Goal: Task Accomplishment & Management: Use online tool/utility

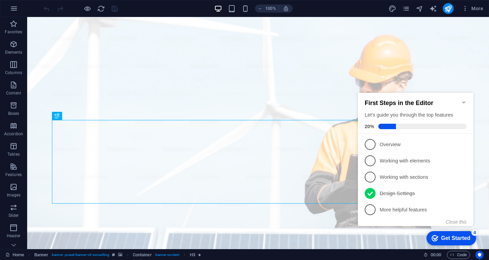
click at [464, 100] on icon "Minimize checklist" at bounding box center [463, 102] width 5 height 5
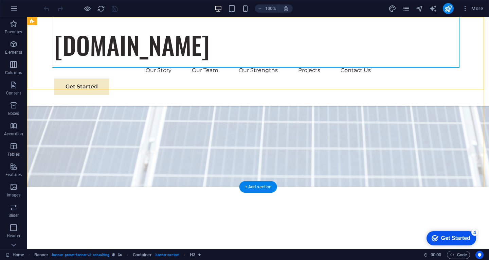
scroll to position [68, 0]
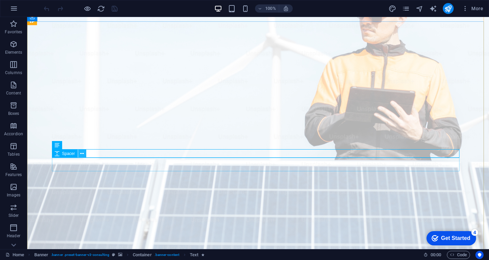
click at [82, 153] on icon at bounding box center [82, 153] width 4 height 7
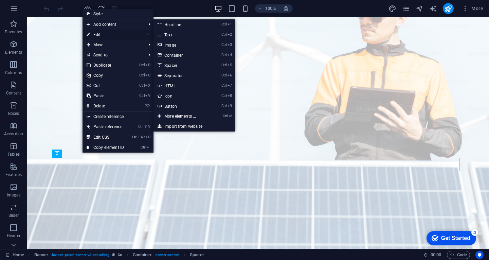
click at [102, 37] on link "⏎ Edit" at bounding box center [106, 35] width 46 height 10
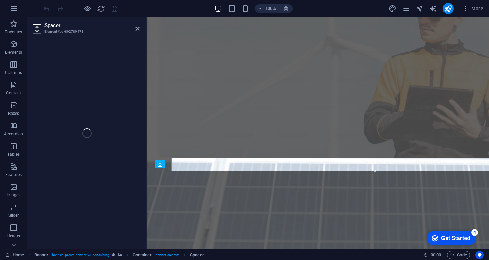
select select "px"
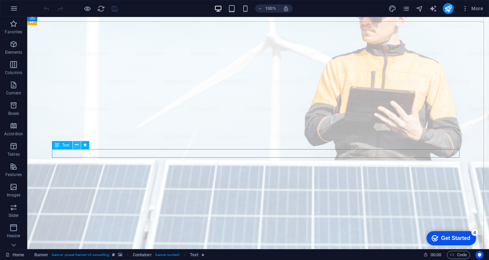
click at [77, 146] on icon at bounding box center [77, 144] width 4 height 7
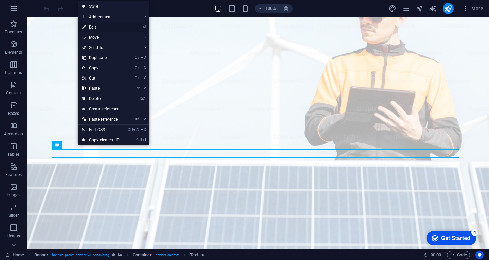
click at [101, 25] on link "⏎ Edit" at bounding box center [101, 27] width 46 height 10
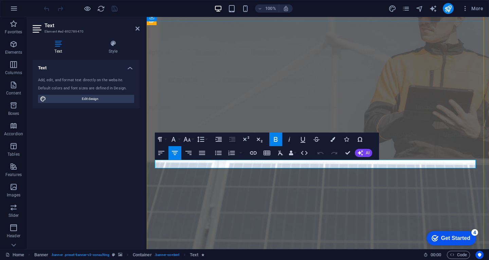
click at [448, 7] on icon "publish" at bounding box center [449, 9] width 8 height 8
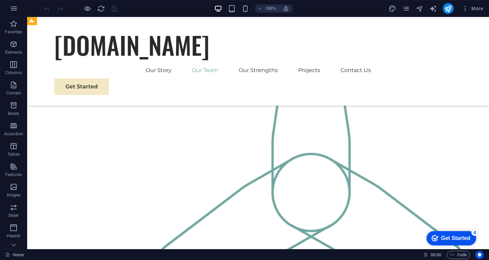
scroll to position [816, 0]
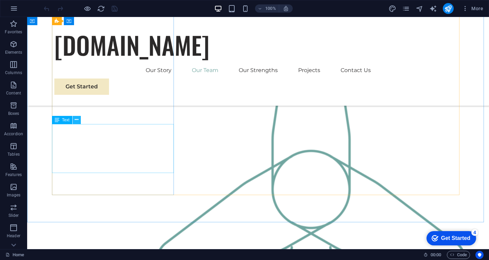
click at [76, 119] on icon at bounding box center [77, 119] width 4 height 7
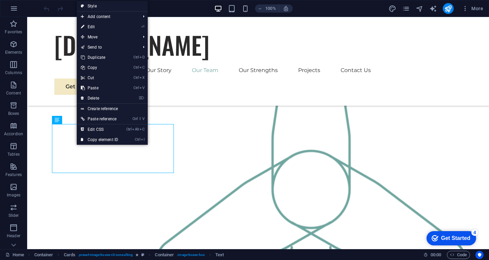
drag, startPoint x: 92, startPoint y: 25, endPoint x: 90, endPoint y: 93, distance: 68.3
click at [92, 25] on link "⏎ Edit" at bounding box center [100, 27] width 46 height 10
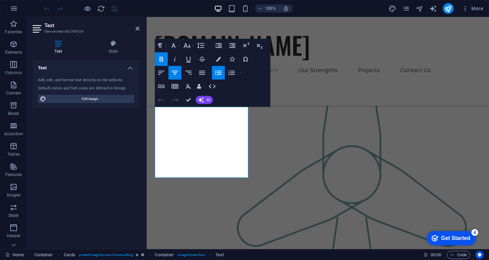
scroll to position [796, 0]
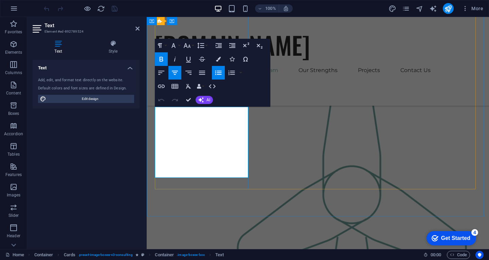
drag, startPoint x: 192, startPoint y: 118, endPoint x: 221, endPoint y: 167, distance: 57.3
copy strong "I am a qualified Completions Engineer and certified as a Recruitment Specialist…"
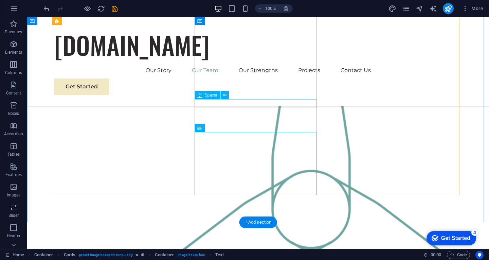
scroll to position [816, 0]
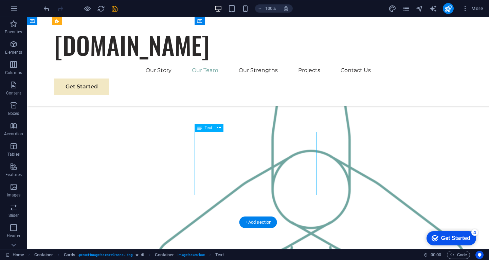
drag, startPoint x: 204, startPoint y: 135, endPoint x: 216, endPoint y: 142, distance: 14.6
click at [209, 127] on span "Text" at bounding box center [208, 128] width 7 height 4
click at [222, 127] on button at bounding box center [219, 128] width 8 height 8
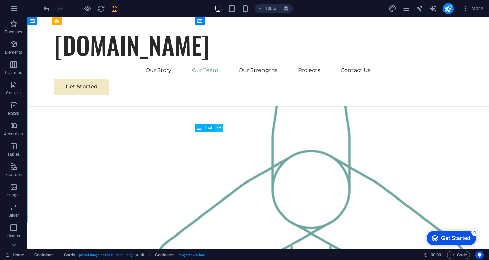
click at [218, 128] on icon at bounding box center [219, 127] width 4 height 7
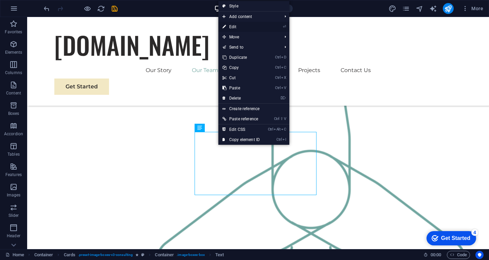
click at [233, 27] on link "⏎ Edit" at bounding box center [242, 27] width 46 height 10
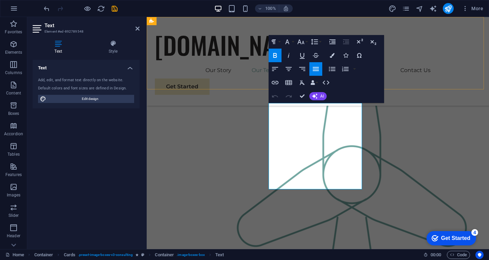
scroll to position [796, 0]
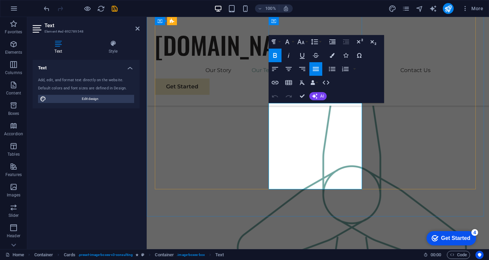
drag, startPoint x: 279, startPoint y: 106, endPoint x: 328, endPoint y: 178, distance: 86.9
copy strong "I am a qualified Automation Engineer with over 35 years' experience in Oil and …"
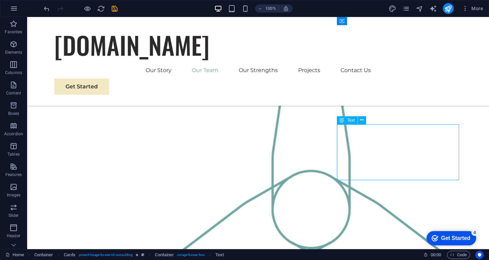
scroll to position [816, 0]
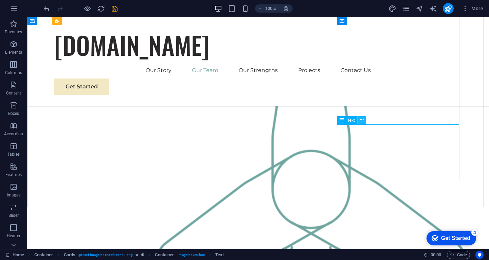
click at [360, 121] on icon at bounding box center [362, 120] width 4 height 7
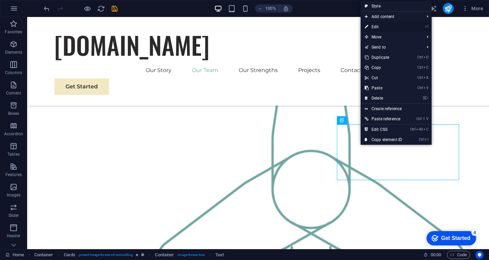
click at [378, 27] on link "⏎ Edit" at bounding box center [384, 27] width 46 height 10
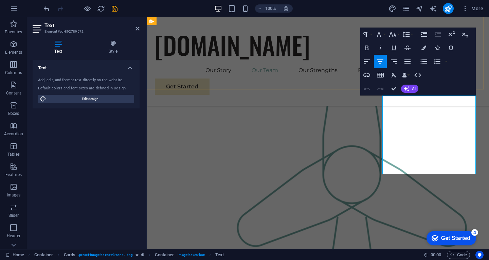
scroll to position [796, 0]
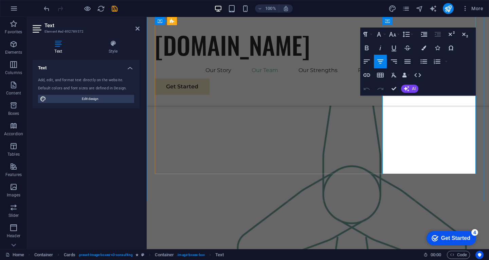
drag, startPoint x: 404, startPoint y: 100, endPoint x: 438, endPoint y: 158, distance: 67.1
copy p "I am trained as a office administrator and I am fluent in Kazak, Russian and En…"
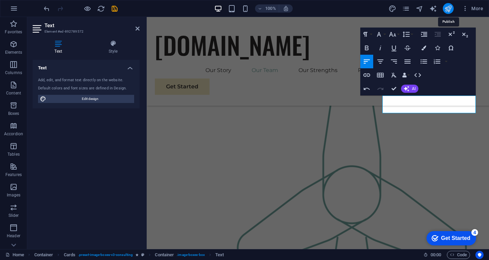
click at [448, 9] on icon "publish" at bounding box center [449, 9] width 8 height 8
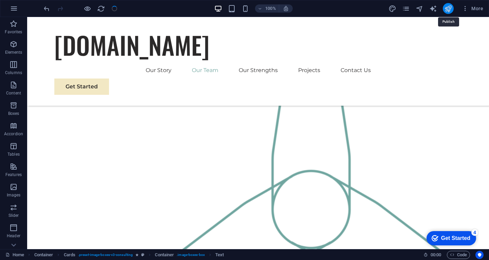
scroll to position [816, 0]
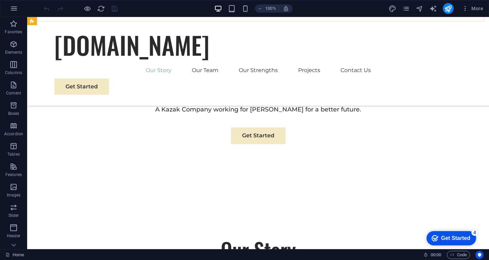
scroll to position [442, 0]
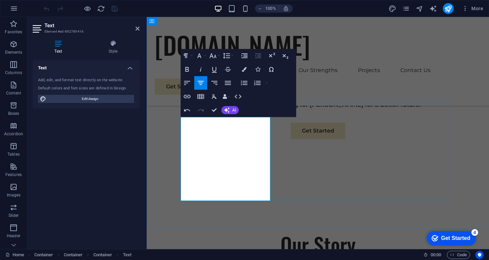
drag, startPoint x: 253, startPoint y: 128, endPoint x: 251, endPoint y: 195, distance: 67.0
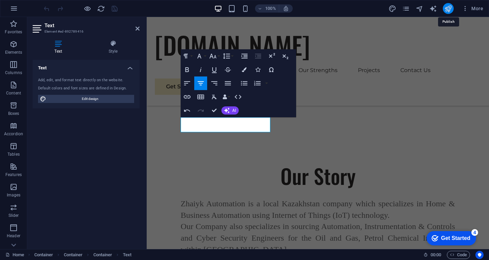
click at [446, 6] on icon "publish" at bounding box center [449, 9] width 8 height 8
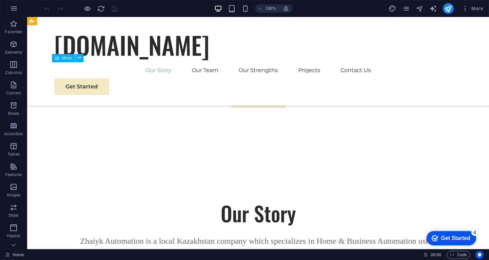
scroll to position [442, 0]
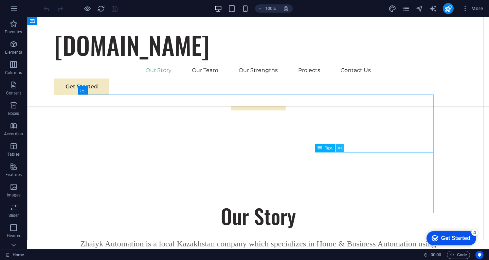
click at [343, 149] on button at bounding box center [340, 148] width 8 height 8
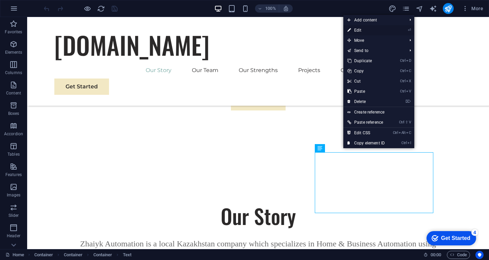
click at [362, 30] on link "⏎ Edit" at bounding box center [367, 30] width 46 height 10
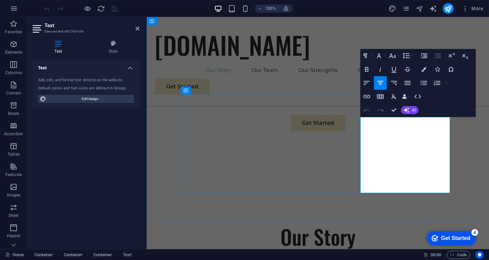
drag, startPoint x: 398, startPoint y: 129, endPoint x: 429, endPoint y: 195, distance: 72.5
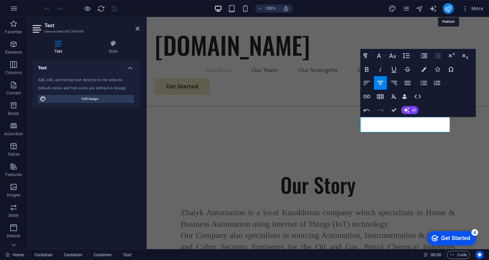
click at [450, 9] on icon "publish" at bounding box center [449, 9] width 8 height 8
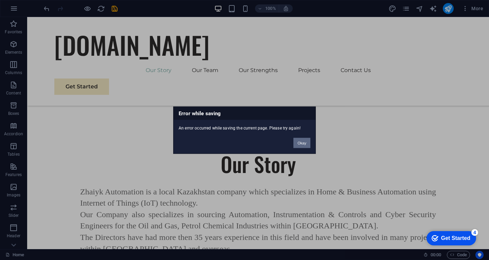
click at [297, 141] on button "Okay" at bounding box center [302, 143] width 17 height 10
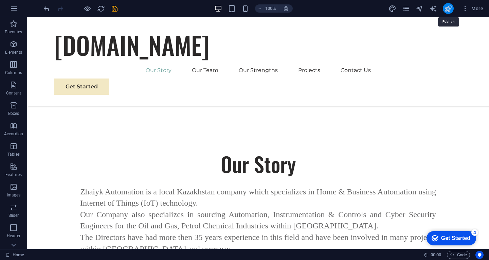
click at [449, 8] on icon "publish" at bounding box center [449, 9] width 8 height 8
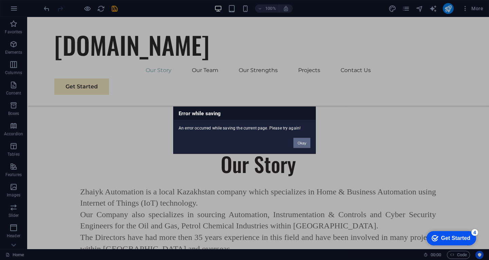
click at [300, 139] on button "Okay" at bounding box center [302, 143] width 17 height 10
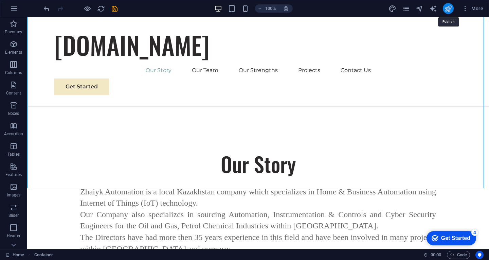
click at [448, 10] on icon "publish" at bounding box center [449, 9] width 8 height 8
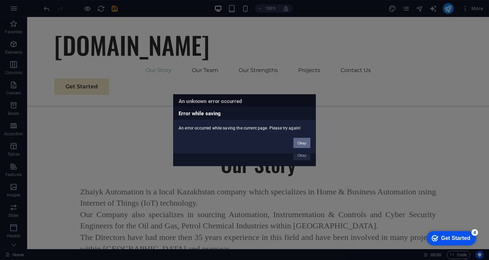
click at [297, 142] on button "Okay" at bounding box center [302, 143] width 17 height 10
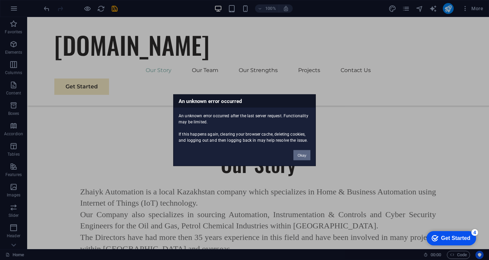
click at [298, 153] on button "Okay" at bounding box center [302, 155] width 17 height 10
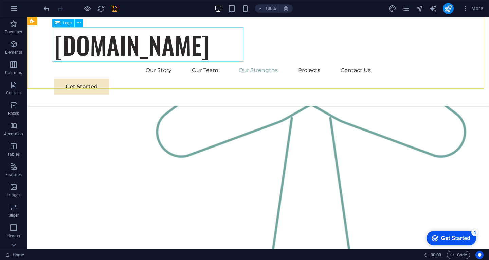
scroll to position [936, 0]
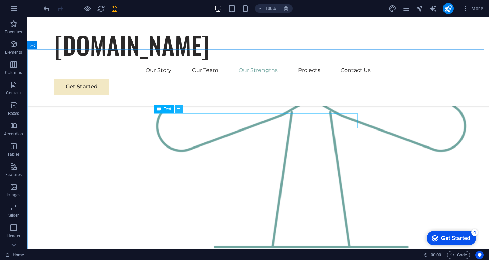
click at [179, 107] on icon at bounding box center [179, 108] width 4 height 7
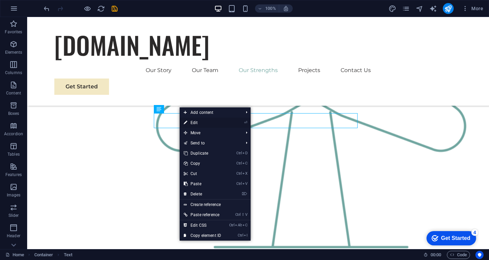
click at [197, 125] on link "⏎ Edit" at bounding box center [203, 123] width 46 height 10
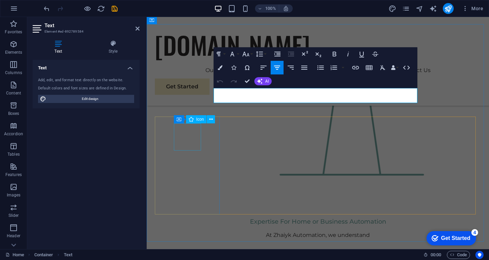
scroll to position [907, 0]
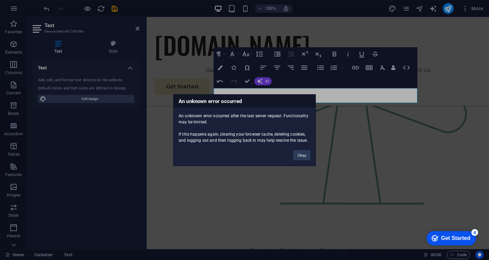
click button "Okay" at bounding box center [302, 155] width 17 height 10
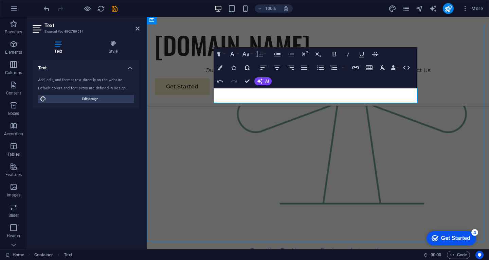
drag, startPoint x: 385, startPoint y: 91, endPoint x: 413, endPoint y: 98, distance: 29.0
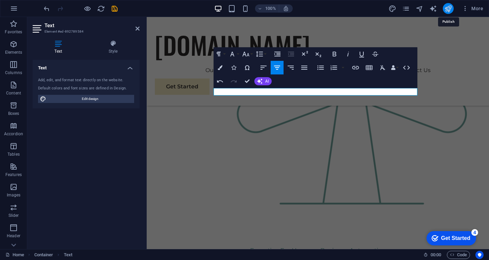
click at [447, 8] on icon "publish" at bounding box center [449, 9] width 8 height 8
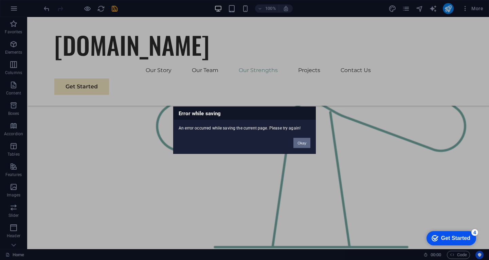
click at [300, 141] on button "Okay" at bounding box center [302, 143] width 17 height 10
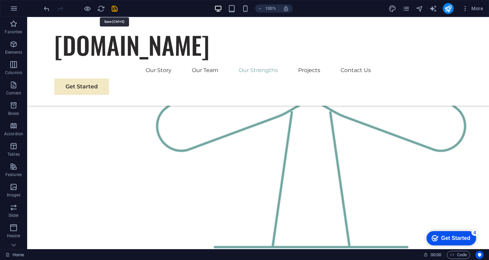
click at [116, 8] on icon "save" at bounding box center [115, 9] width 8 height 8
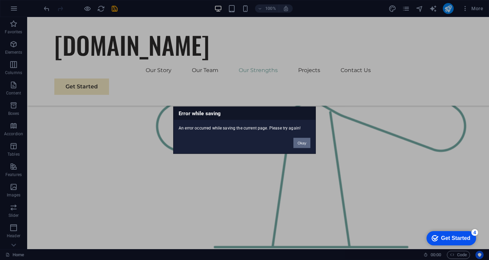
click at [301, 146] on button "Okay" at bounding box center [302, 143] width 17 height 10
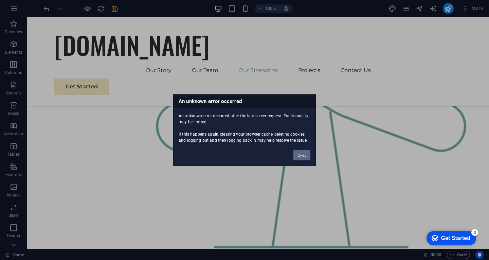
click at [300, 151] on button "Okay" at bounding box center [302, 155] width 17 height 10
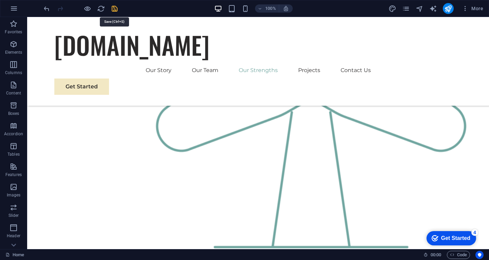
click at [112, 8] on icon "save" at bounding box center [115, 9] width 8 height 8
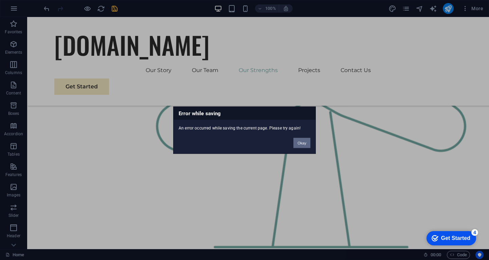
click at [295, 143] on button "Okay" at bounding box center [302, 143] width 17 height 10
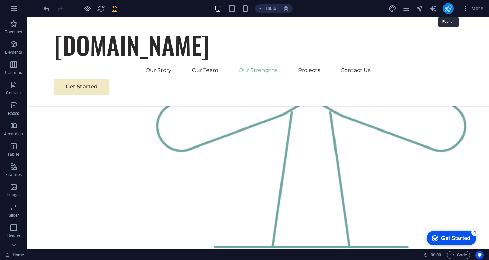
click at [447, 11] on icon "publish" at bounding box center [449, 9] width 8 height 8
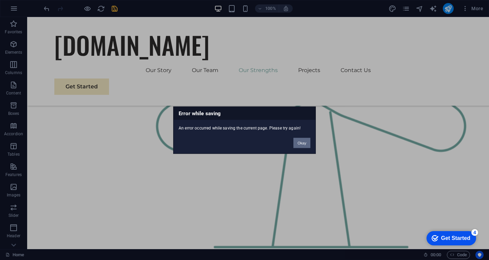
click at [300, 141] on button "Okay" at bounding box center [302, 143] width 17 height 10
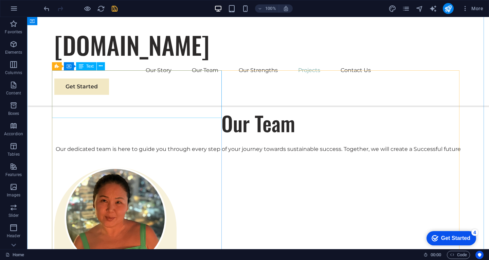
scroll to position [1275, 0]
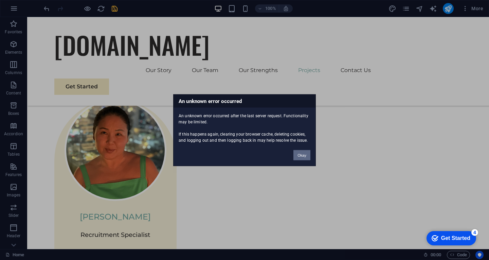
click at [302, 152] on button "Okay" at bounding box center [302, 155] width 17 height 10
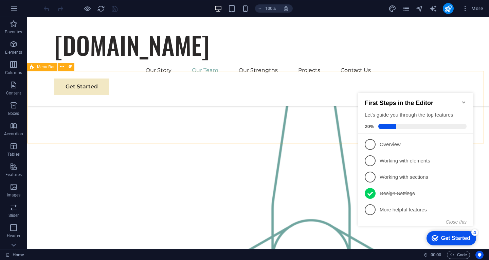
scroll to position [714, 0]
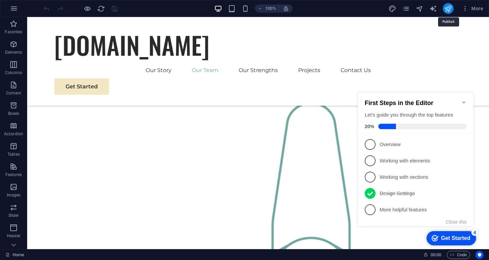
click at [449, 11] on icon "publish" at bounding box center [449, 9] width 8 height 8
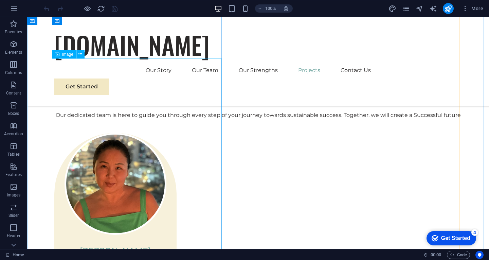
scroll to position [1223, 0]
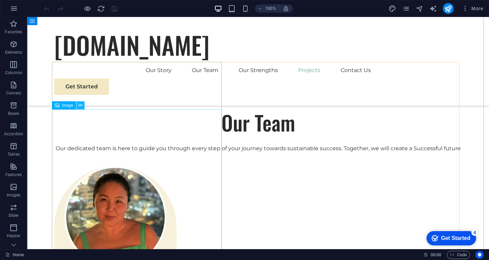
click at [83, 107] on button at bounding box center [80, 105] width 8 height 8
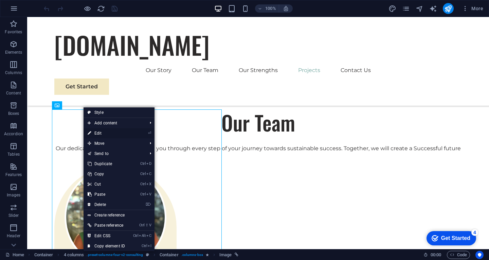
click at [97, 133] on link "⏎ Edit" at bounding box center [107, 133] width 46 height 10
select select "%"
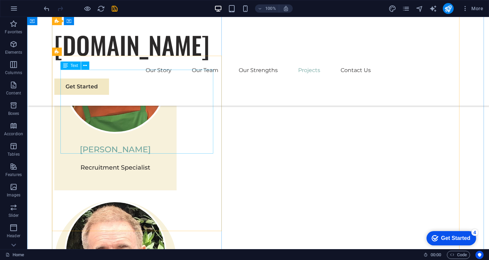
scroll to position [1359, 0]
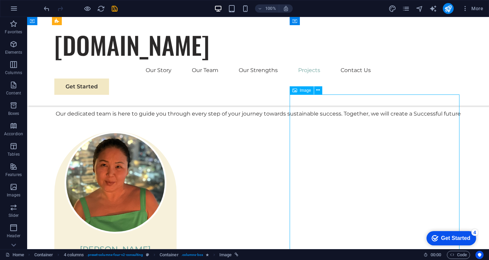
scroll to position [1257, 0]
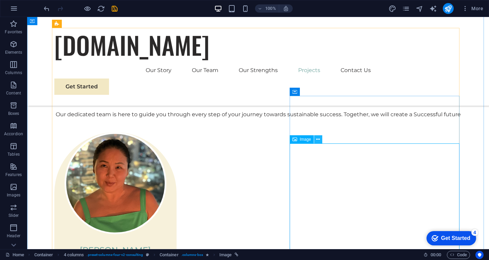
click at [320, 140] on button at bounding box center [318, 139] width 8 height 8
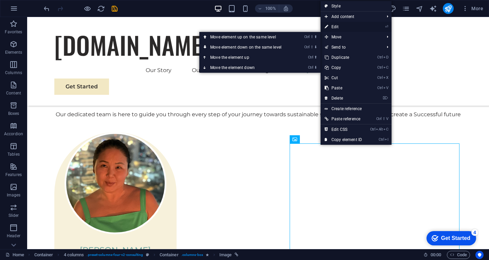
click at [340, 28] on link "⏎ Edit" at bounding box center [344, 27] width 46 height 10
select select "%"
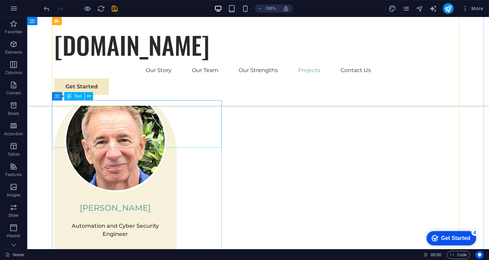
scroll to position [1461, 0]
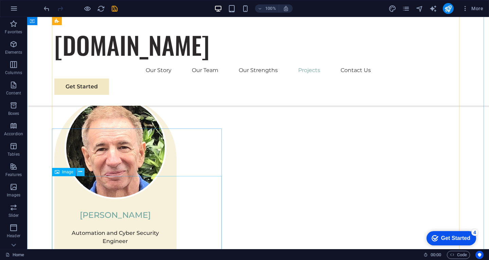
click at [79, 172] on icon at bounding box center [81, 171] width 4 height 7
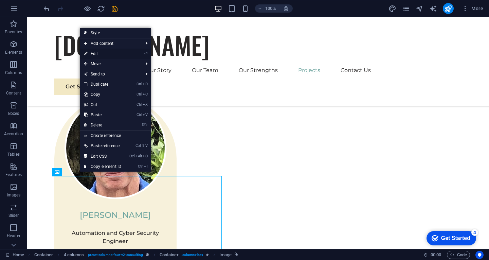
click at [98, 53] on link "⏎ Edit" at bounding box center [103, 54] width 46 height 10
select select "%"
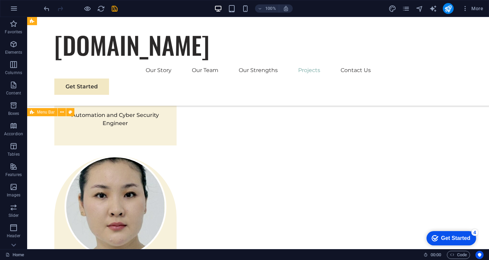
scroll to position [1563, 0]
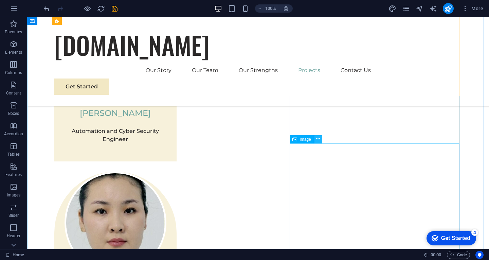
click at [317, 139] on icon at bounding box center [318, 139] width 4 height 7
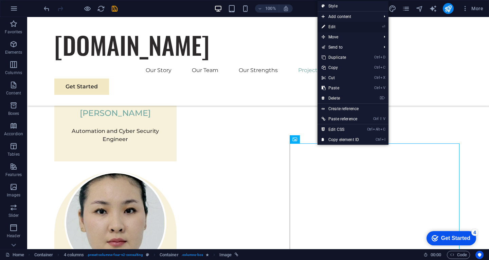
click at [328, 27] on link "⏎ Edit" at bounding box center [341, 27] width 46 height 10
select select "%"
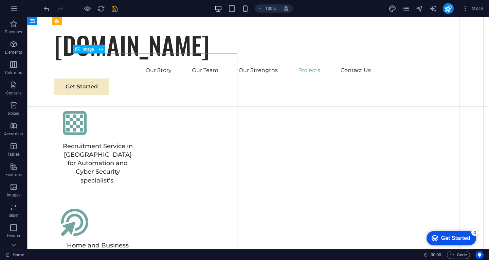
scroll to position [1903, 0]
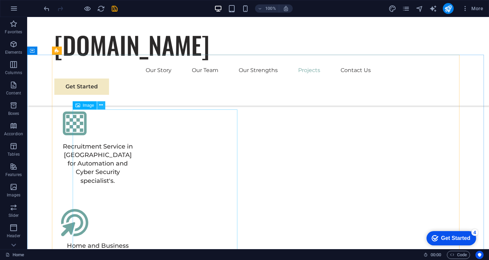
click at [102, 104] on icon at bounding box center [101, 105] width 4 height 7
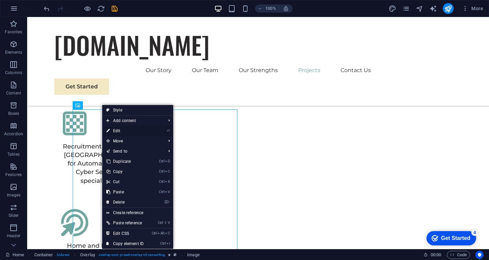
click at [127, 130] on link "⏎ Edit" at bounding box center [125, 131] width 46 height 10
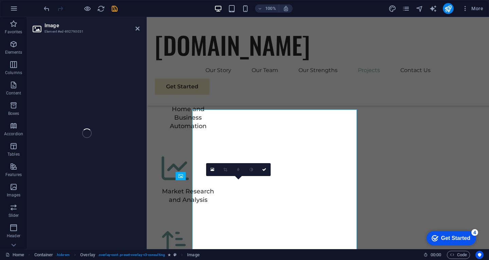
select select "px"
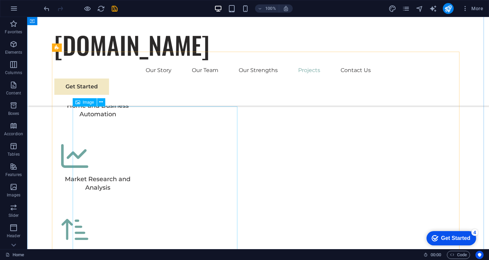
scroll to position [2039, 0]
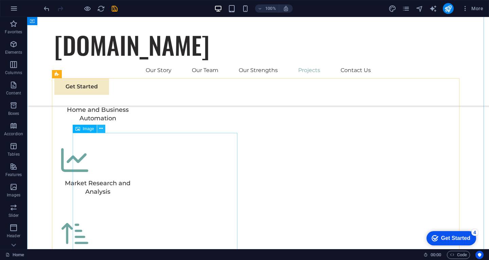
click at [101, 127] on icon at bounding box center [101, 128] width 4 height 7
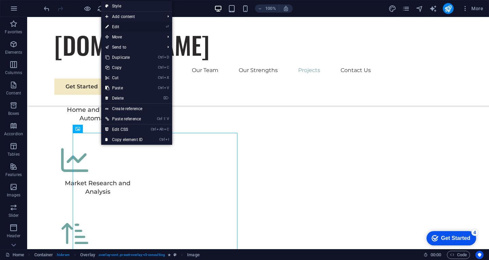
click at [121, 28] on link "⏎ Edit" at bounding box center [124, 27] width 46 height 10
select select "px"
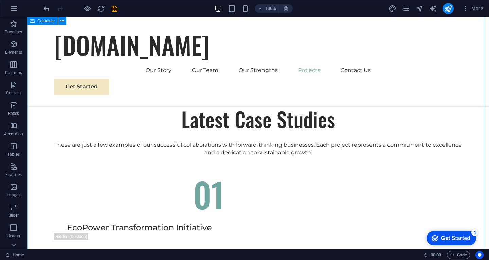
scroll to position [2209, 0]
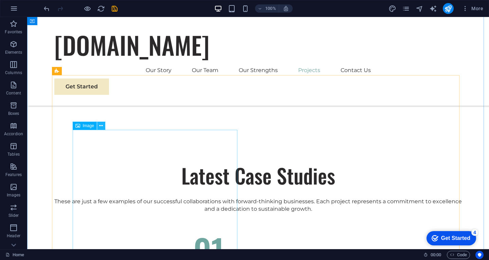
click at [102, 127] on icon at bounding box center [101, 125] width 4 height 7
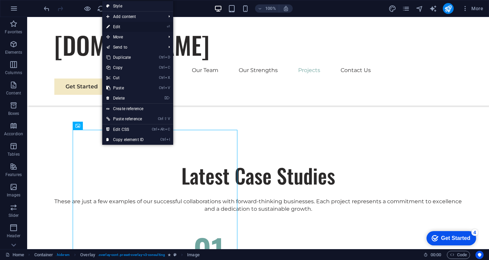
click at [126, 25] on link "⏎ Edit" at bounding box center [125, 27] width 46 height 10
select select "px"
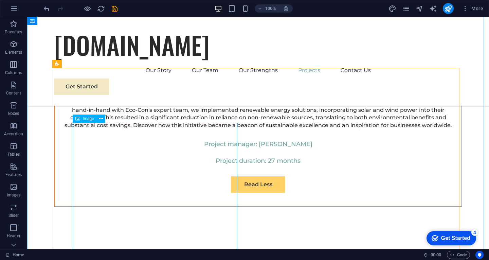
scroll to position [2383, 0]
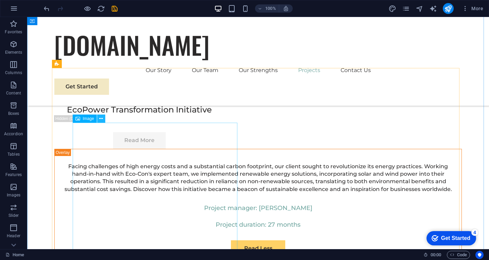
click at [102, 120] on icon at bounding box center [101, 118] width 4 height 7
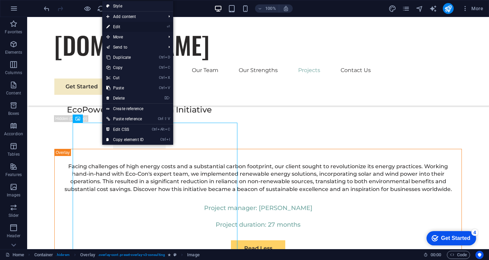
click at [123, 30] on link "⏎ Edit" at bounding box center [125, 27] width 46 height 10
select select "px"
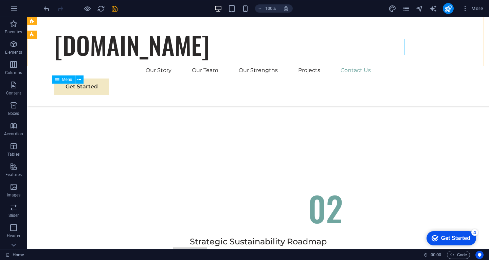
scroll to position [2546, 0]
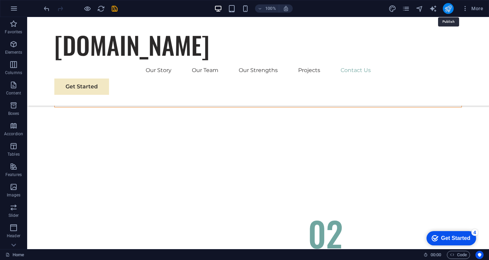
click at [446, 5] on icon "publish" at bounding box center [449, 9] width 8 height 8
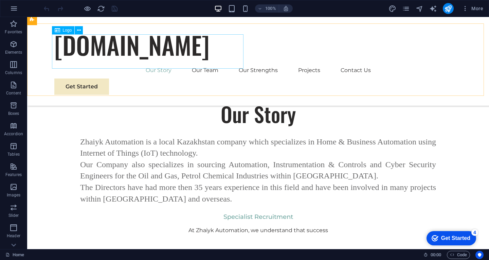
scroll to position [442, 0]
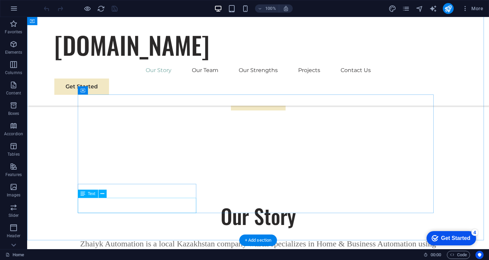
click at [102, 193] on icon at bounding box center [103, 193] width 4 height 7
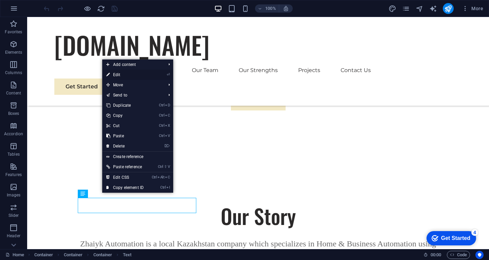
click at [122, 73] on link "⏎ Edit" at bounding box center [125, 75] width 46 height 10
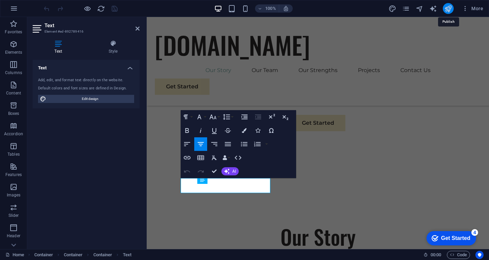
click at [448, 10] on icon "publish" at bounding box center [449, 9] width 8 height 8
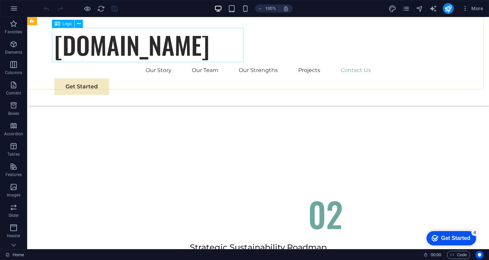
scroll to position [2547, 0]
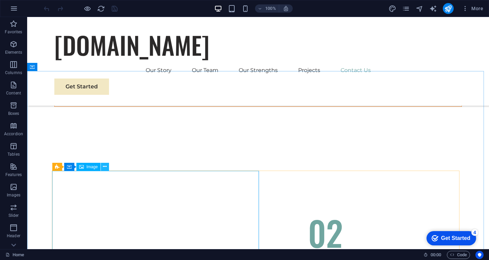
click at [105, 169] on icon at bounding box center [105, 166] width 4 height 7
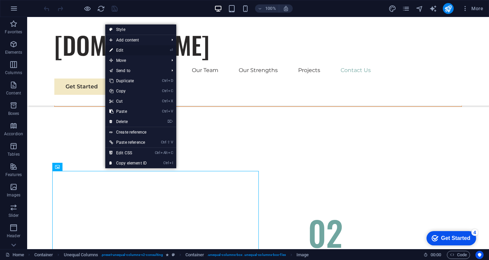
click at [117, 48] on link "⏎ Edit" at bounding box center [128, 50] width 46 height 10
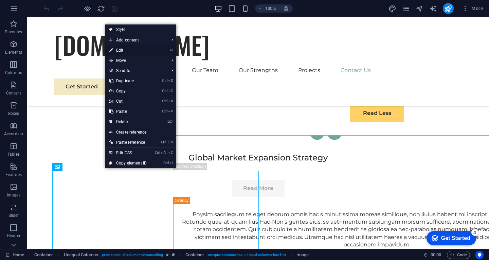
select select "%"
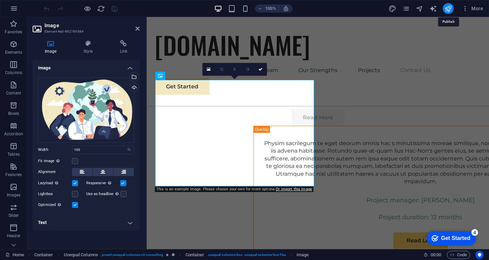
click at [446, 9] on icon "publish" at bounding box center [449, 9] width 8 height 8
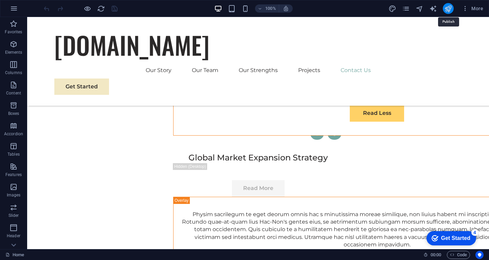
scroll to position [2638, 0]
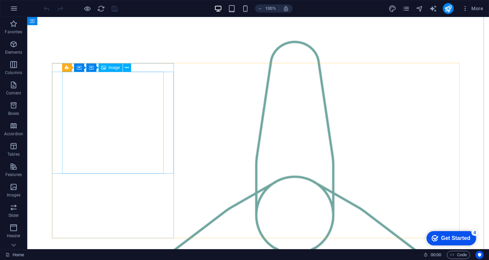
scroll to position [782, 0]
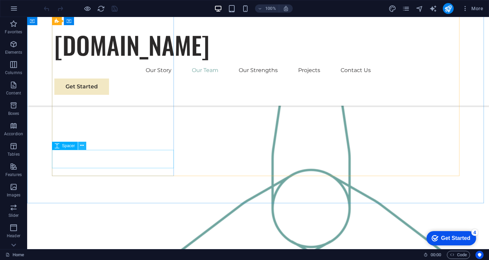
click at [82, 146] on icon at bounding box center [82, 145] width 4 height 7
click at [85, 145] on button at bounding box center [82, 146] width 8 height 8
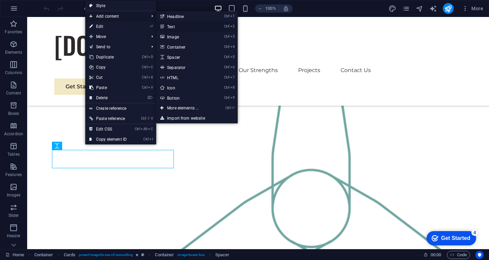
click at [170, 24] on link "Ctrl 2 Text" at bounding box center [184, 26] width 56 height 10
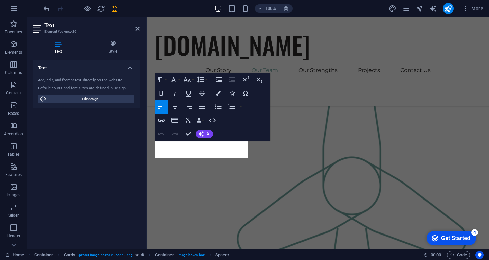
scroll to position [762, 0]
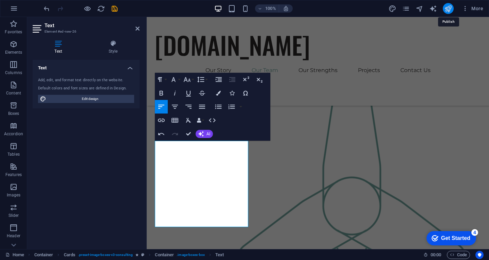
click at [450, 11] on icon "publish" at bounding box center [449, 9] width 8 height 8
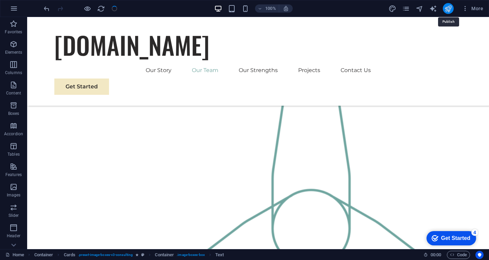
scroll to position [782, 0]
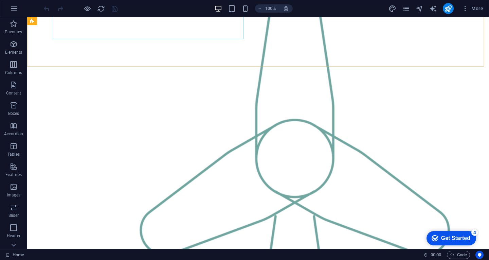
scroll to position [782, 0]
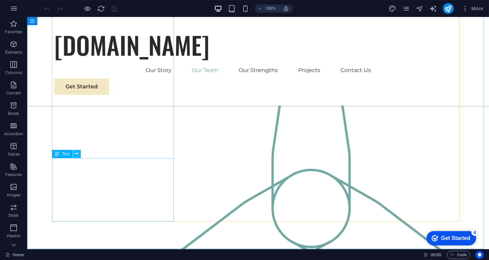
click at [76, 152] on icon at bounding box center [77, 153] width 4 height 7
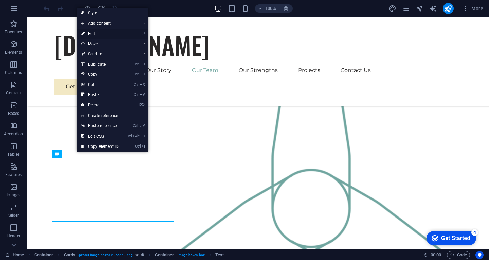
click at [105, 34] on link "⏎ Edit" at bounding box center [100, 34] width 46 height 10
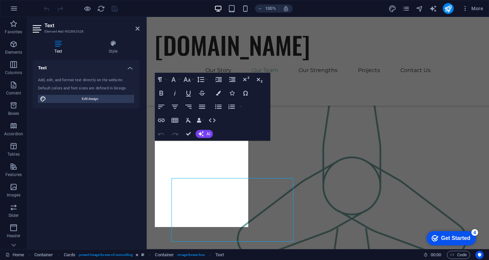
scroll to position [762, 0]
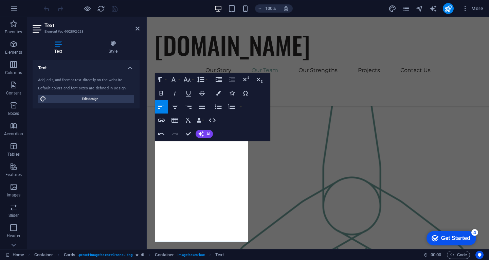
click at [445, 4] on div at bounding box center [448, 8] width 11 height 11
click at [448, 9] on icon "publish" at bounding box center [449, 9] width 8 height 8
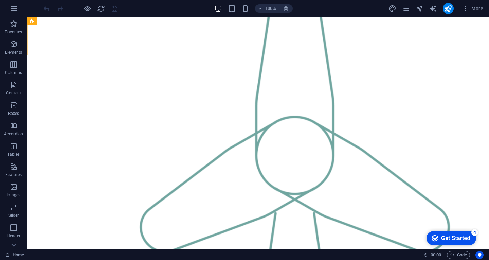
scroll to position [782, 0]
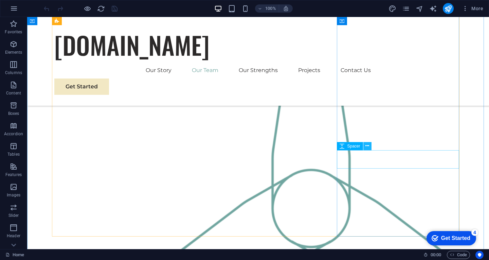
click at [368, 146] on icon at bounding box center [368, 145] width 4 height 7
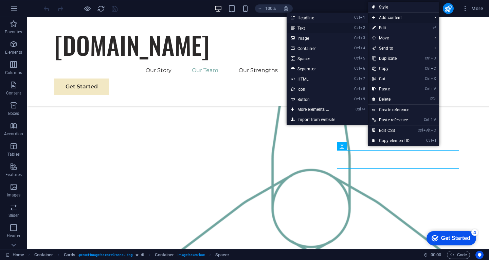
click at [303, 28] on link "Ctrl 2 Text" at bounding box center [315, 28] width 56 height 10
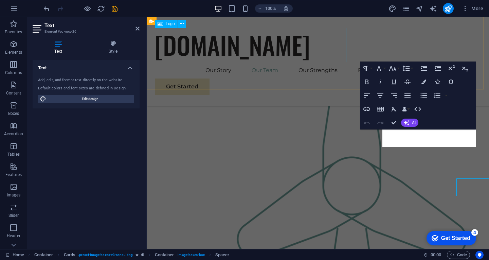
scroll to position [762, 0]
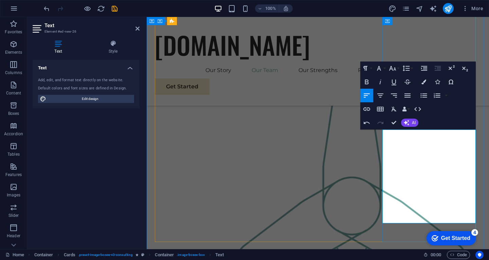
click at [448, 10] on icon "publish" at bounding box center [449, 9] width 8 height 8
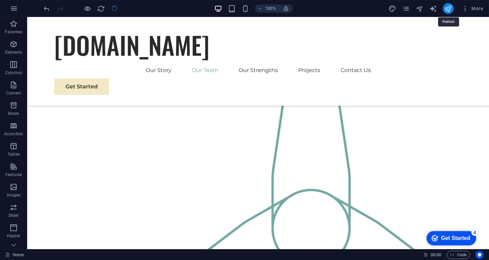
scroll to position [782, 0]
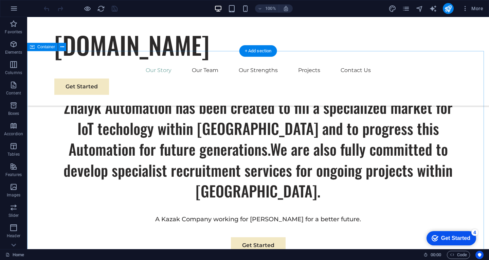
scroll to position [306, 0]
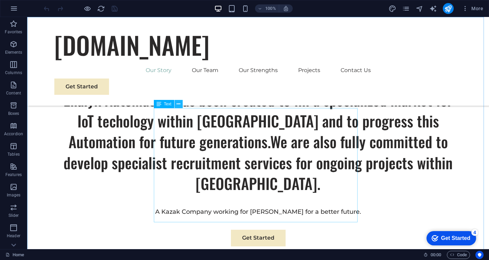
click at [177, 103] on icon at bounding box center [179, 104] width 4 height 7
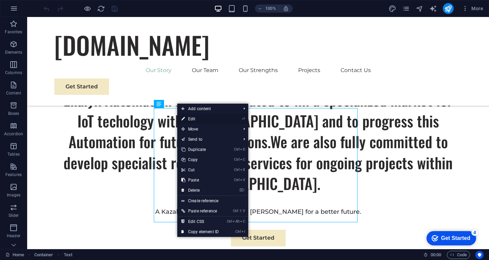
click at [192, 120] on link "⏎ Edit" at bounding box center [200, 119] width 46 height 10
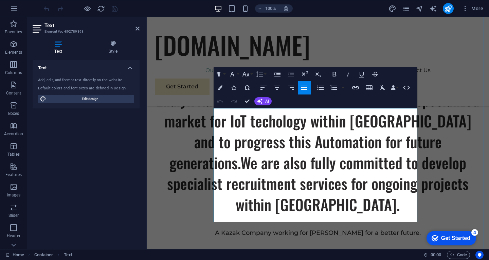
drag, startPoint x: 215, startPoint y: 114, endPoint x: 342, endPoint y: 213, distance: 161.3
click at [235, 74] on icon "button" at bounding box center [232, 74] width 8 height 8
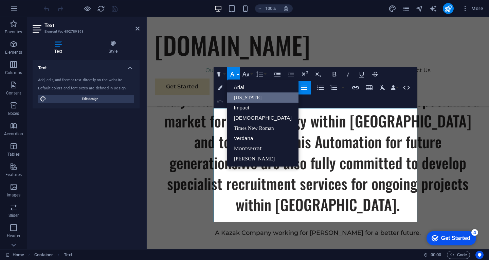
scroll to position [0, 0]
click at [245, 117] on link "[DEMOGRAPHIC_DATA]" at bounding box center [262, 118] width 71 height 10
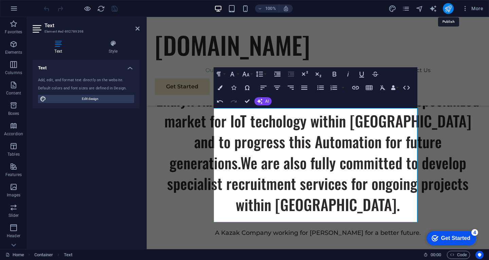
click at [448, 6] on icon "publish" at bounding box center [449, 9] width 8 height 8
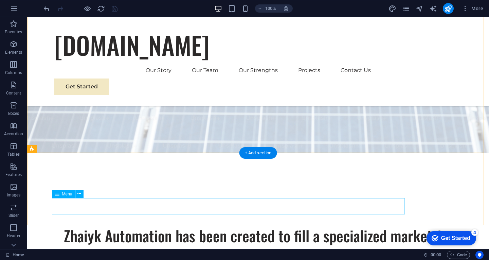
scroll to position [170, 0]
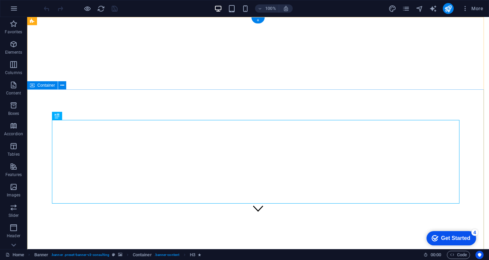
scroll to position [34, 0]
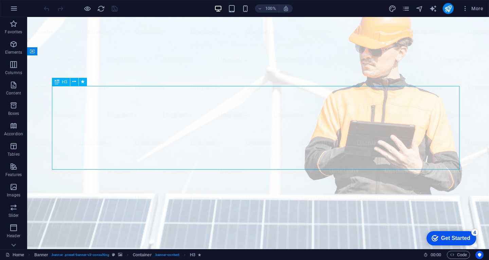
drag, startPoint x: 56, startPoint y: 97, endPoint x: 68, endPoint y: 101, distance: 12.0
click at [76, 82] on icon at bounding box center [74, 81] width 4 height 7
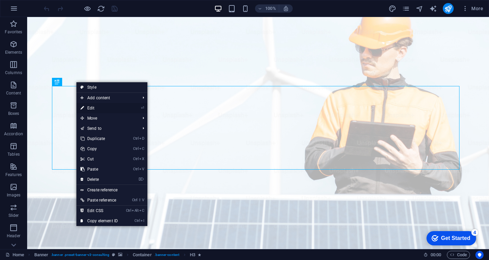
click at [93, 109] on link "⏎ Edit" at bounding box center [99, 108] width 46 height 10
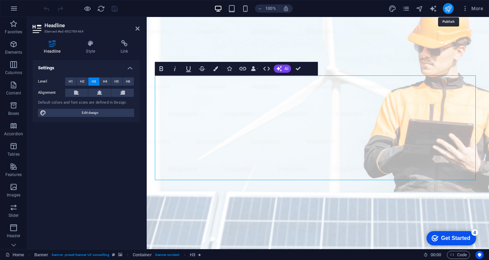
click at [446, 8] on icon "publish" at bounding box center [449, 9] width 8 height 8
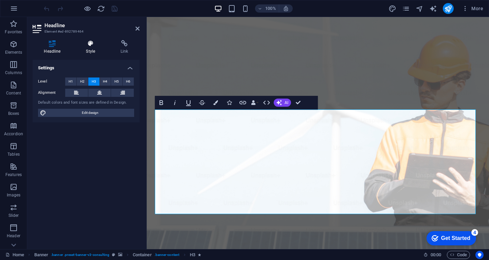
click at [91, 46] on icon at bounding box center [91, 43] width 32 height 7
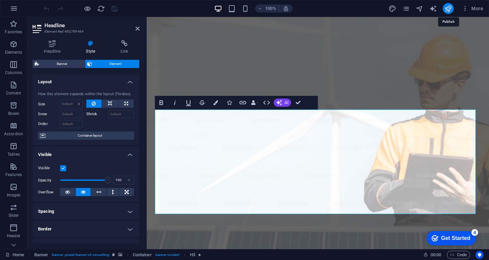
click at [449, 7] on icon "publish" at bounding box center [449, 9] width 8 height 8
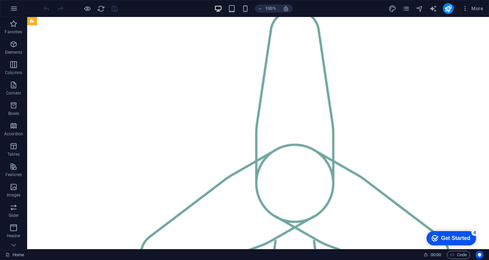
scroll to position [816, 0]
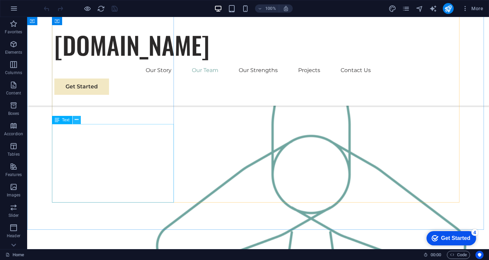
click at [78, 121] on icon at bounding box center [77, 119] width 4 height 7
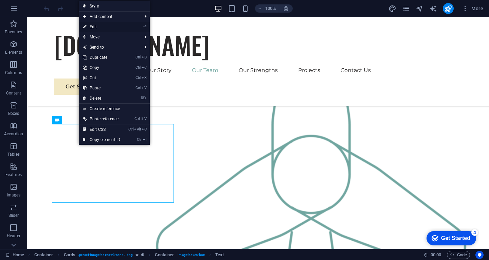
click at [94, 27] on link "⏎ Edit" at bounding box center [102, 27] width 46 height 10
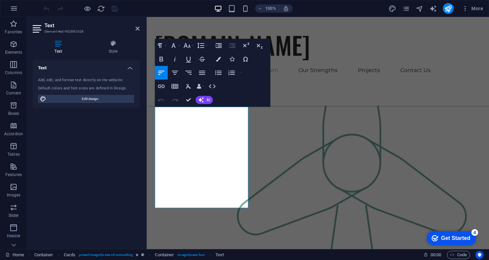
scroll to position [796, 0]
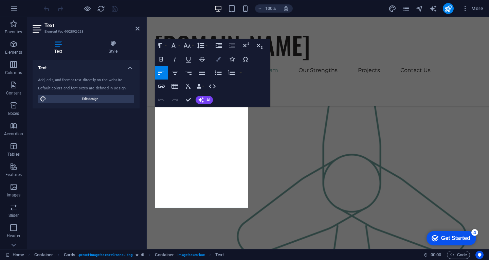
click at [219, 59] on icon "button" at bounding box center [218, 59] width 5 height 5
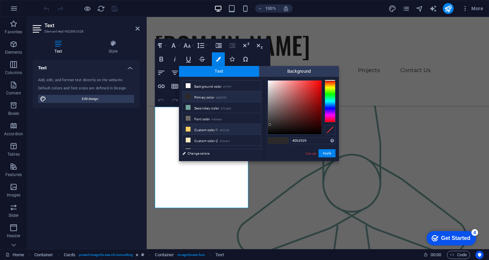
click at [203, 130] on li "Custom color 1 #ffd166" at bounding box center [222, 129] width 78 height 11
type input "#ffd166"
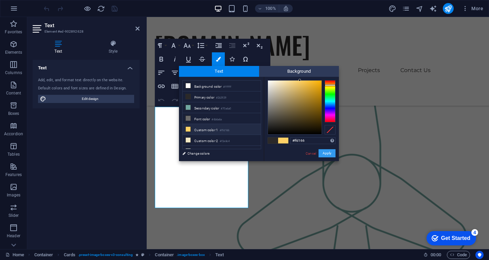
click at [324, 151] on button "Apply" at bounding box center [327, 153] width 17 height 8
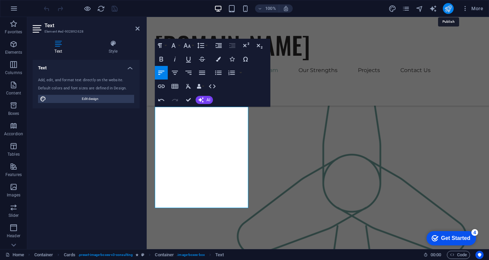
click at [447, 11] on icon "publish" at bounding box center [449, 9] width 8 height 8
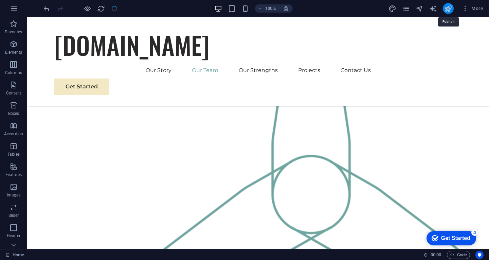
scroll to position [816, 0]
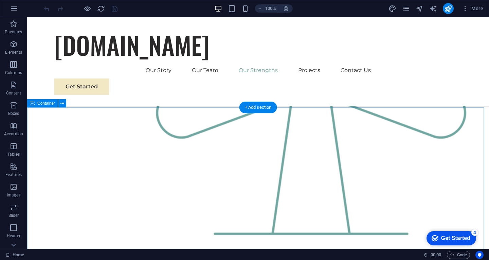
scroll to position [986, 0]
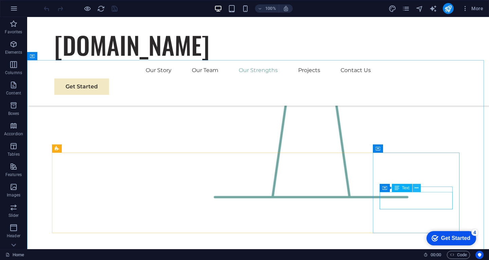
click at [417, 189] on icon at bounding box center [417, 188] width 4 height 7
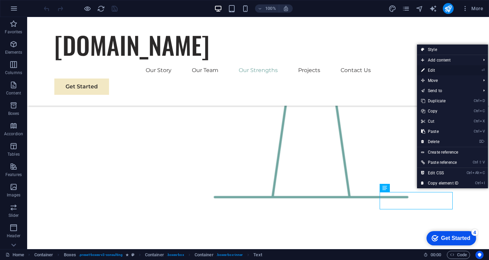
click at [436, 71] on link "⏎ Edit" at bounding box center [440, 70] width 46 height 10
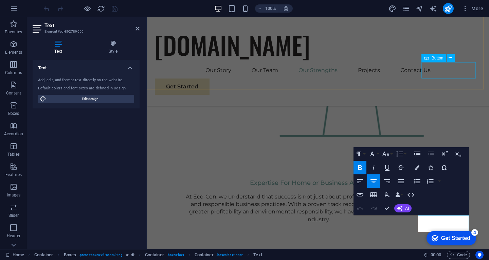
scroll to position [948, 0]
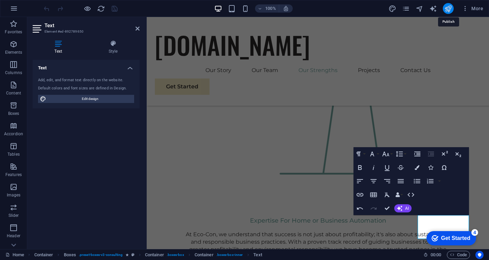
click at [446, 9] on icon "publish" at bounding box center [449, 9] width 8 height 8
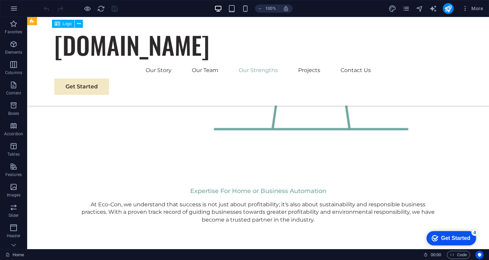
scroll to position [1020, 0]
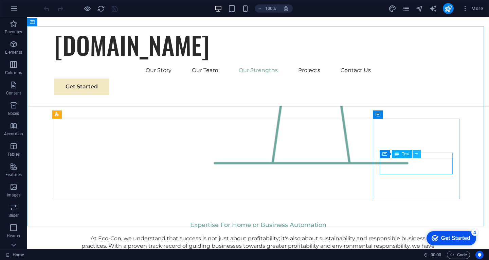
click at [415, 153] on icon at bounding box center [417, 154] width 4 height 7
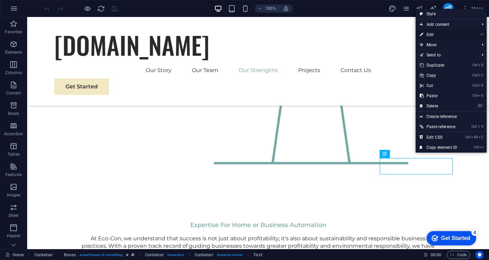
click at [427, 37] on link "⏎ Edit" at bounding box center [439, 35] width 46 height 10
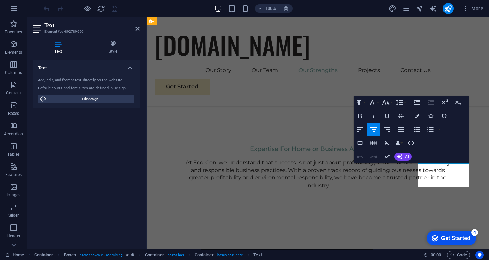
scroll to position [999, 0]
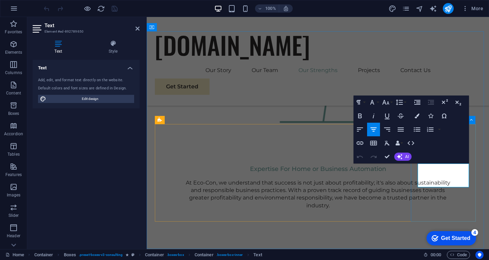
drag, startPoint x: 423, startPoint y: 169, endPoint x: 467, endPoint y: 188, distance: 47.5
click at [357, 114] on icon "button" at bounding box center [360, 116] width 8 height 8
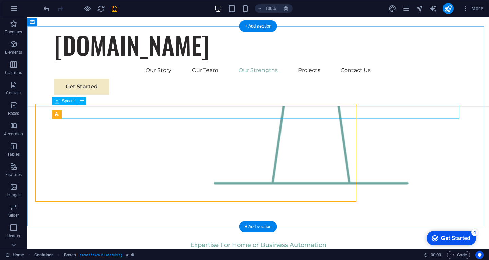
scroll to position [1020, 0]
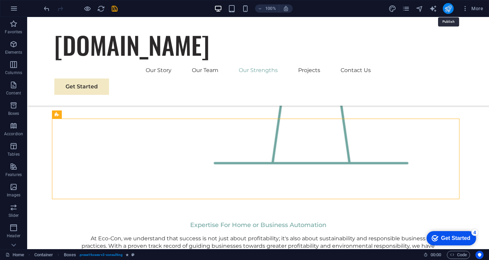
click at [446, 11] on icon "publish" at bounding box center [449, 9] width 8 height 8
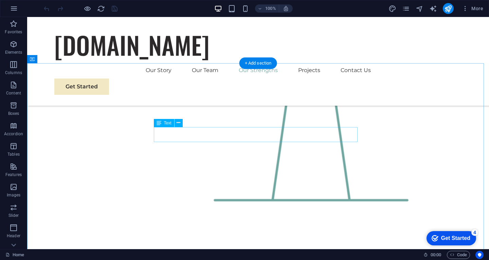
scroll to position [1020, 0]
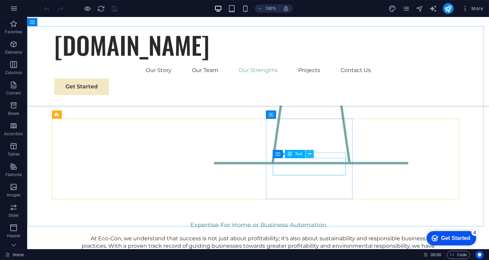
click at [308, 153] on button at bounding box center [310, 154] width 8 height 8
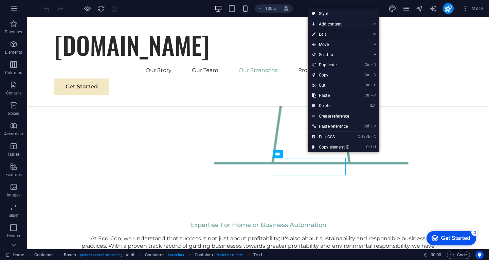
click at [313, 35] on icon at bounding box center [313, 34] width 3 height 10
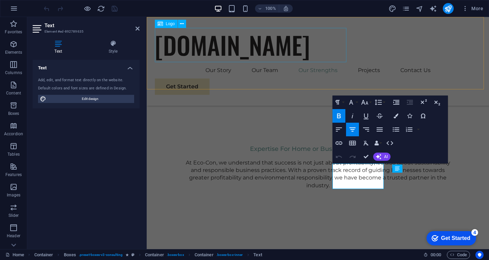
scroll to position [999, 0]
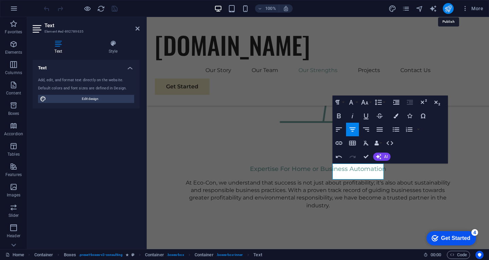
click at [448, 5] on icon "publish" at bounding box center [449, 9] width 8 height 8
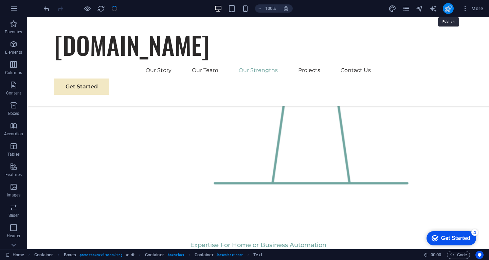
scroll to position [1020, 0]
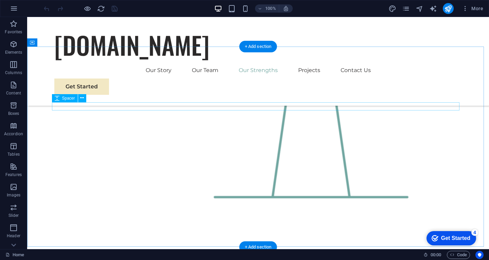
scroll to position [1053, 0]
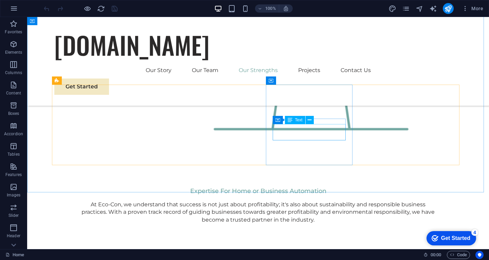
click at [302, 122] on span "Text" at bounding box center [298, 120] width 7 height 4
click at [310, 119] on icon at bounding box center [310, 120] width 4 height 7
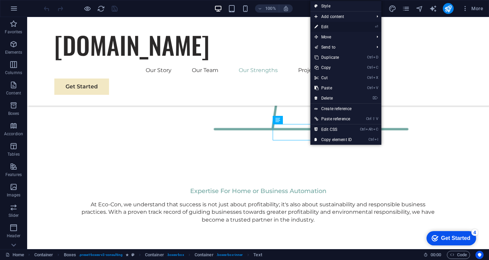
click at [325, 23] on link "⏎ Edit" at bounding box center [334, 27] width 46 height 10
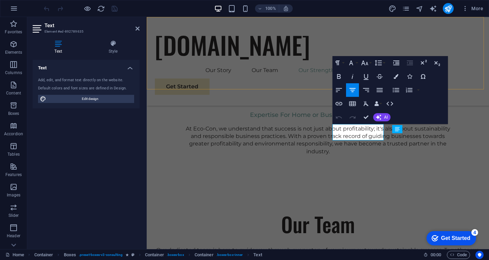
scroll to position [1039, 0]
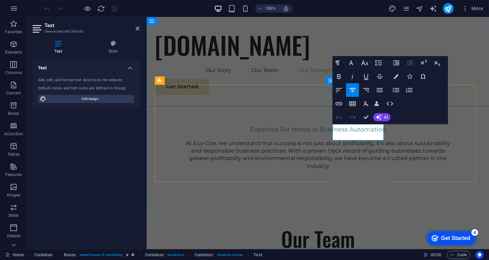
drag, startPoint x: 335, startPoint y: 129, endPoint x: 351, endPoint y: 133, distance: 16.5
drag, startPoint x: 333, startPoint y: 128, endPoint x: 381, endPoint y: 137, distance: 48.7
click at [341, 78] on icon "button" at bounding box center [339, 76] width 8 height 8
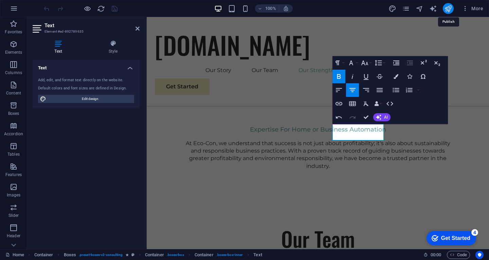
click at [449, 10] on icon "publish" at bounding box center [449, 9] width 8 height 8
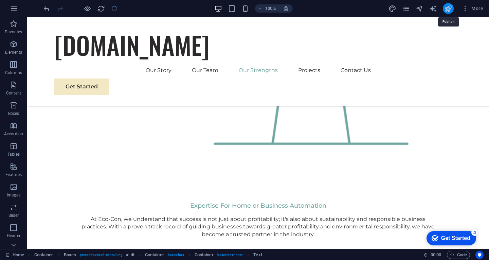
scroll to position [1053, 0]
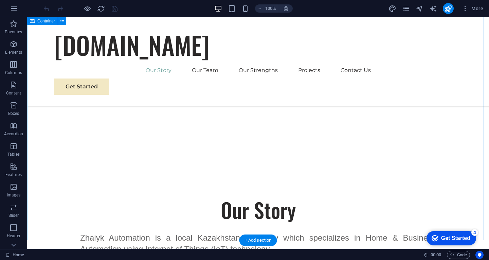
scroll to position [442, 0]
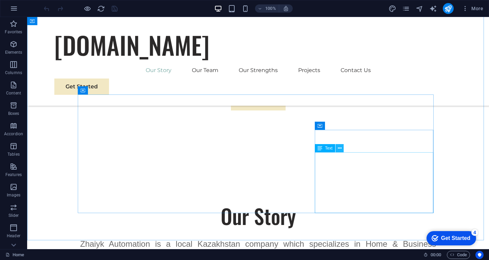
click at [338, 148] on icon at bounding box center [340, 148] width 4 height 7
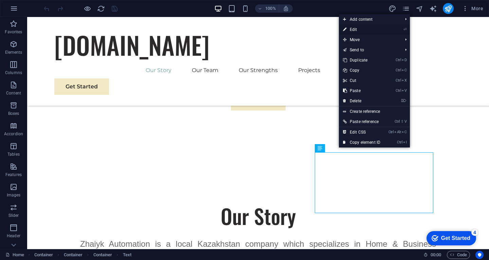
click at [357, 27] on link "⏎ Edit" at bounding box center [362, 29] width 46 height 10
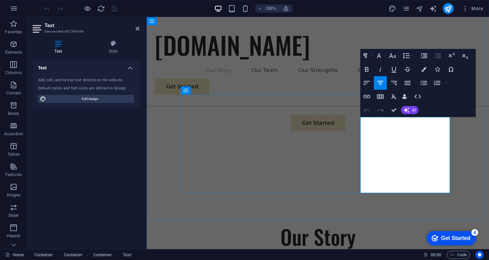
drag, startPoint x: 435, startPoint y: 119, endPoint x: 433, endPoint y: 195, distance: 75.8
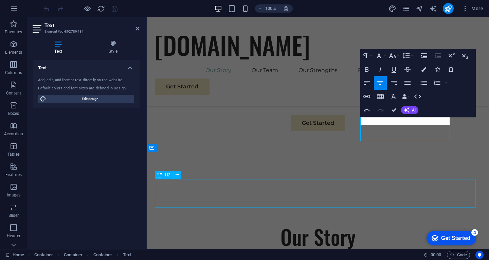
scroll to position [501, 0]
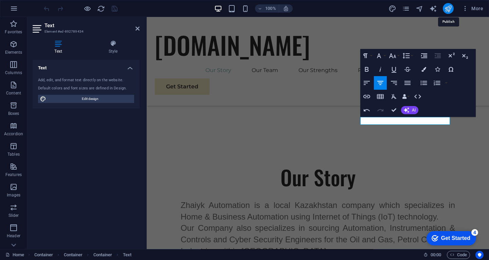
click at [449, 9] on icon "publish" at bounding box center [449, 9] width 8 height 8
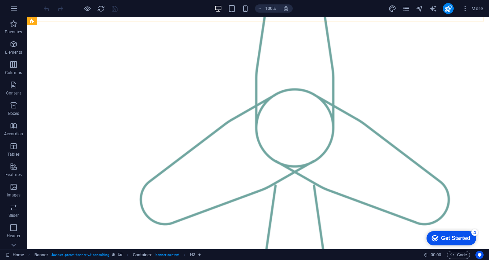
scroll to position [816, 0]
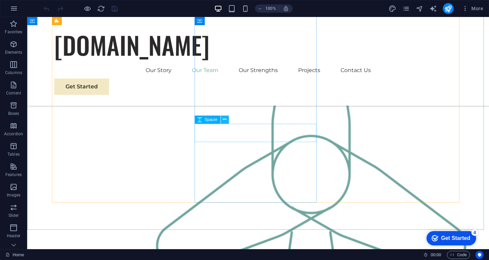
click at [225, 120] on icon at bounding box center [225, 119] width 4 height 7
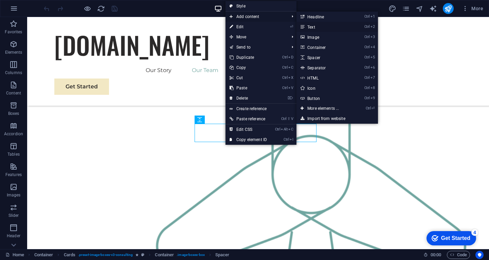
click at [312, 28] on link "Ctrl 2 Text" at bounding box center [325, 27] width 56 height 10
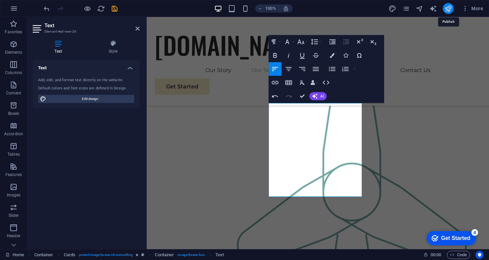
click at [447, 6] on icon "publish" at bounding box center [449, 9] width 8 height 8
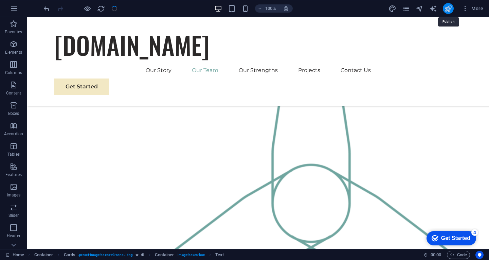
scroll to position [816, 0]
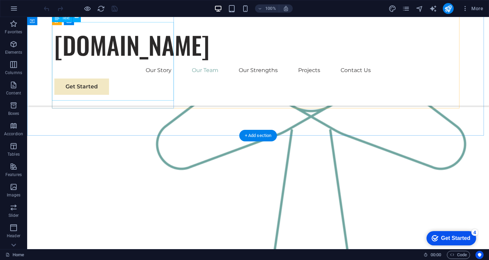
scroll to position [986, 0]
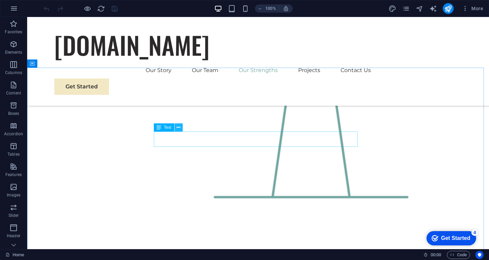
click at [176, 127] on button at bounding box center [179, 127] width 8 height 8
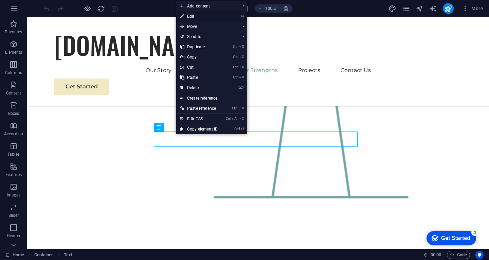
click at [195, 17] on link "⏎ Edit" at bounding box center [199, 16] width 46 height 10
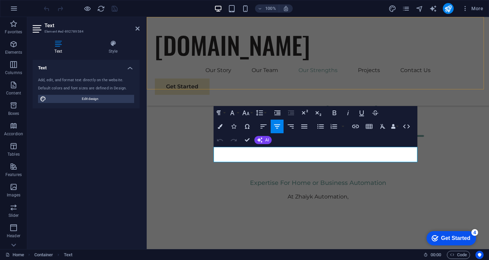
scroll to position [939, 0]
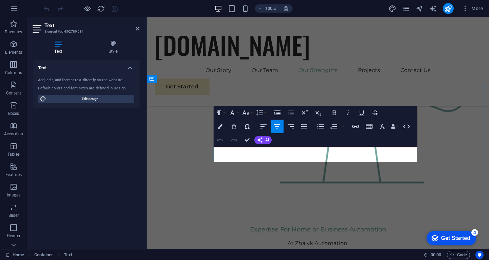
click at [447, 11] on icon "publish" at bounding box center [449, 9] width 8 height 8
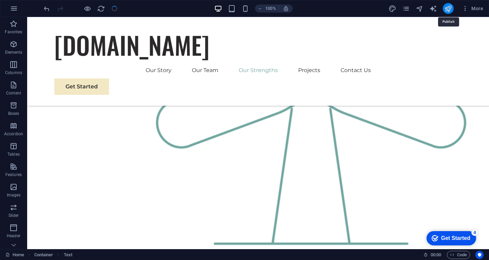
scroll to position [986, 0]
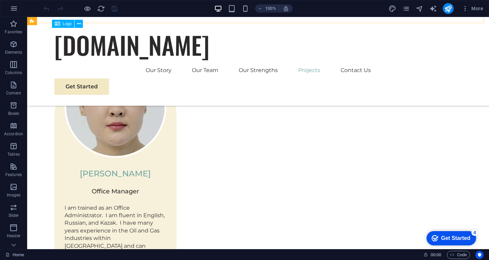
scroll to position [1903, 0]
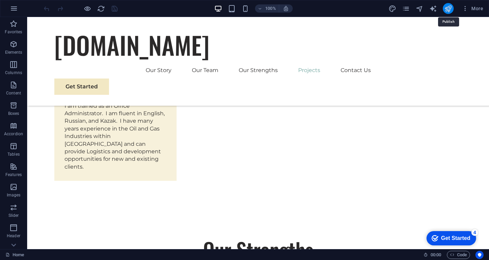
click at [449, 5] on icon "publish" at bounding box center [449, 9] width 8 height 8
